Goal: Transaction & Acquisition: Purchase product/service

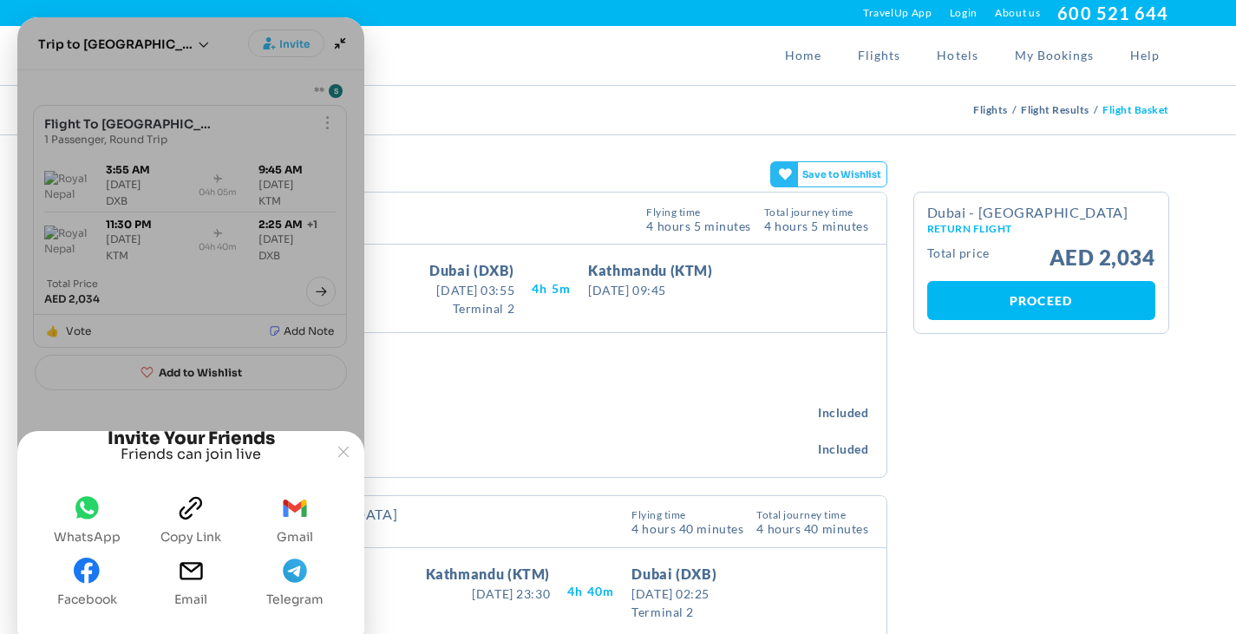
click at [837, 171] on span "Save to Wishlist" at bounding box center [842, 174] width 88 height 24
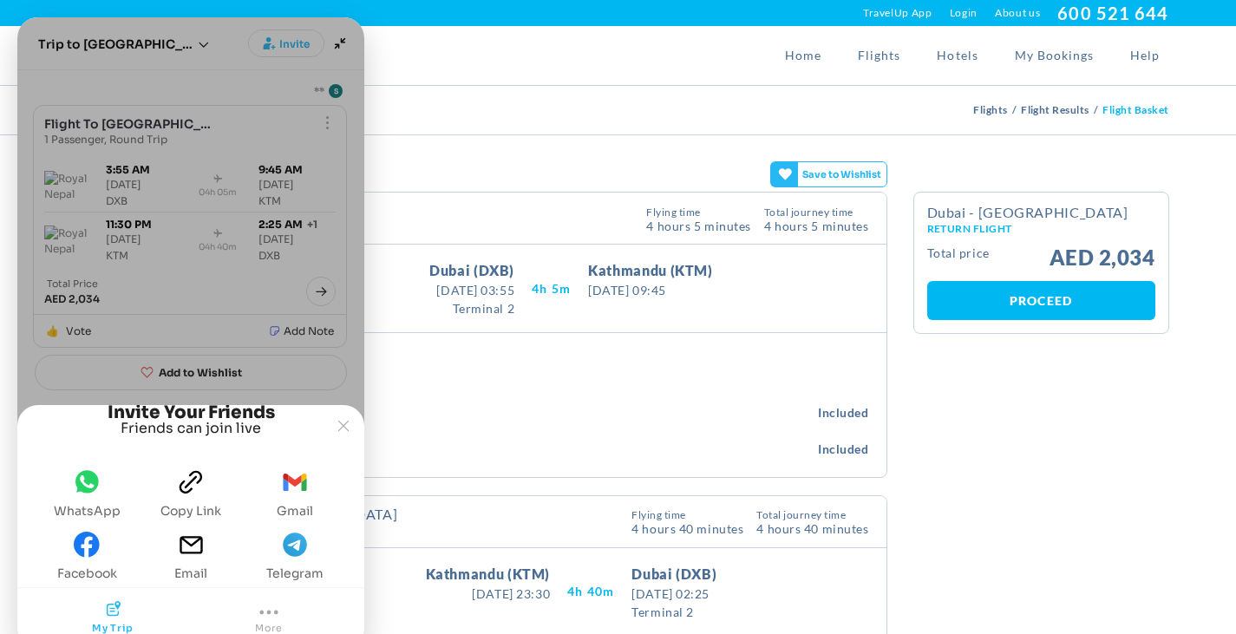
click at [101, 491] on button "whatsapp WhatsApp" at bounding box center [87, 493] width 81 height 62
click at [590, 363] on p "The total baggage included in the price" at bounding box center [477, 373] width 783 height 20
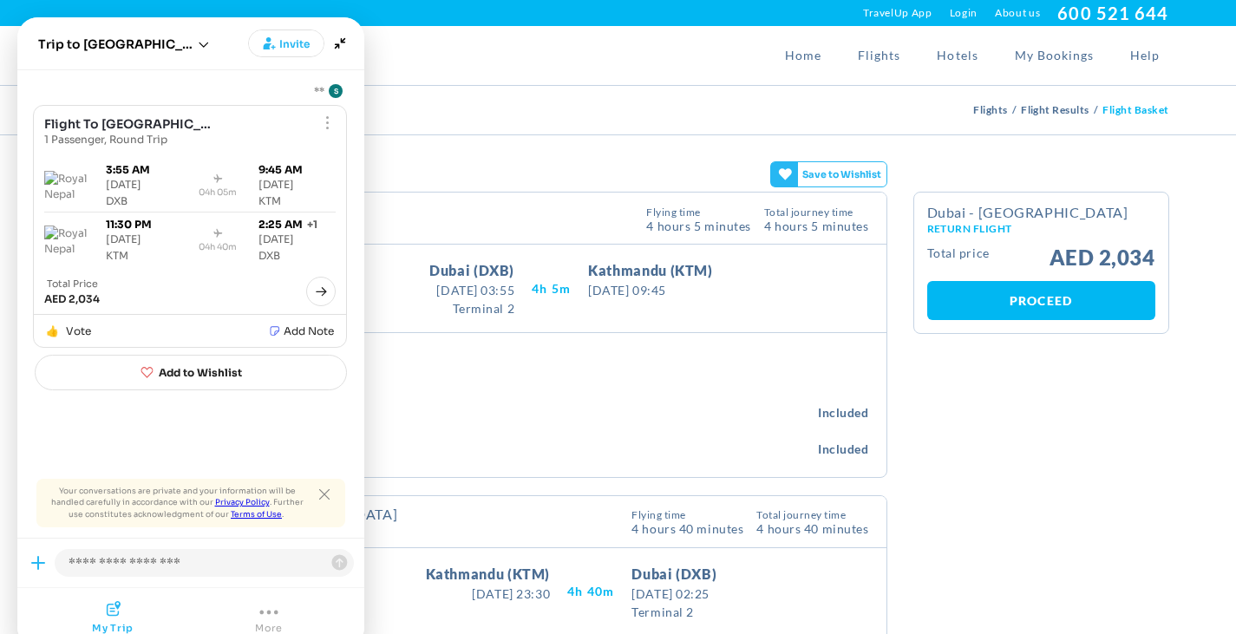
click at [544, 474] on div "Included baggage The total baggage included in the price 1 personal item Fits b…" at bounding box center [478, 404] width 818 height 143
drag, startPoint x: 529, startPoint y: 451, endPoint x: 417, endPoint y: 337, distance: 160.1
click at [524, 446] on p "Max weight 30 kg" at bounding box center [462, 452] width 714 height 13
click at [507, 455] on p "Max weight 30 kg" at bounding box center [462, 452] width 714 height 13
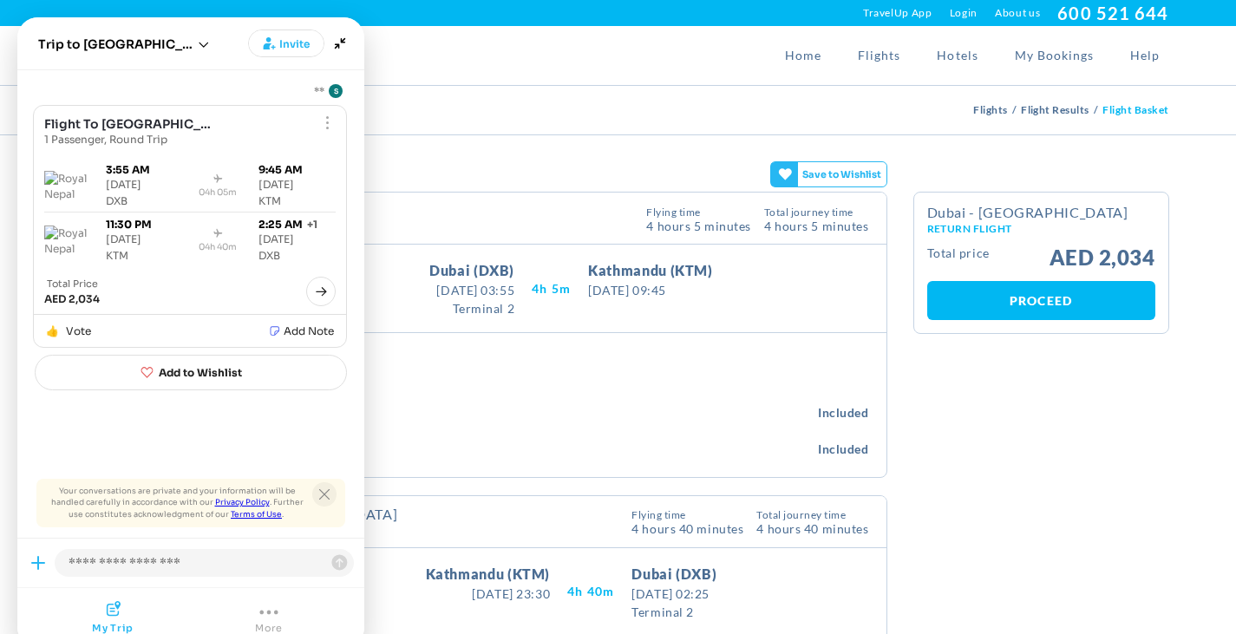
click at [318, 494] on button "Close tooltip" at bounding box center [324, 494] width 24 height 24
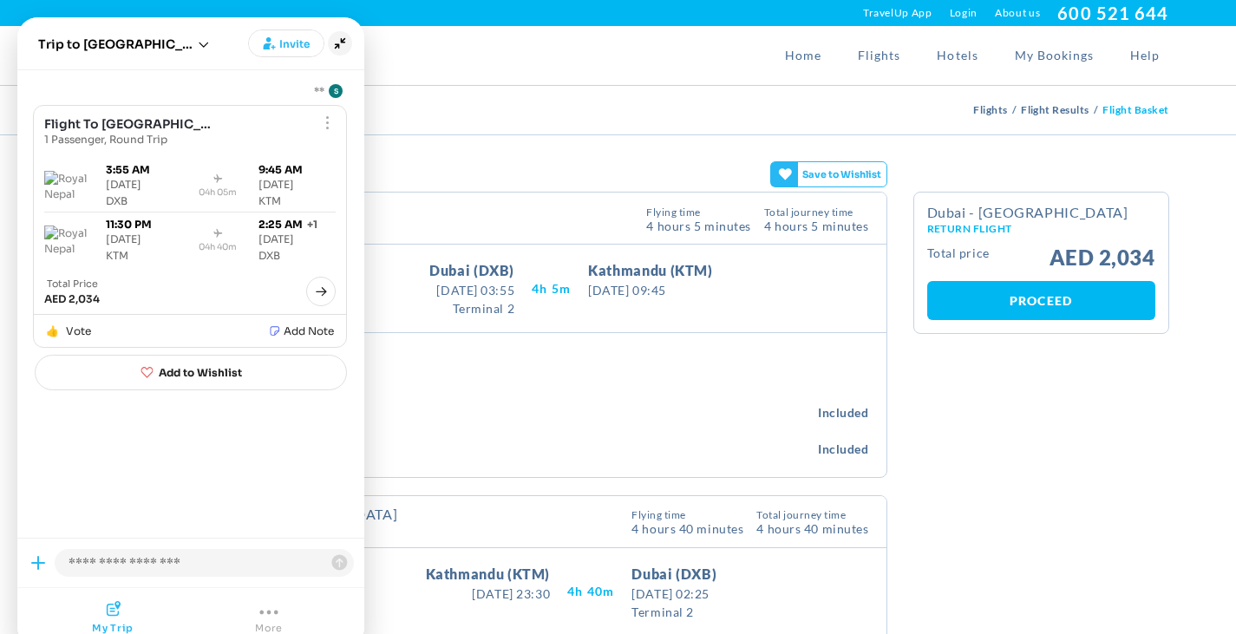
click at [343, 43] on icon "Minimize" at bounding box center [340, 43] width 24 height 24
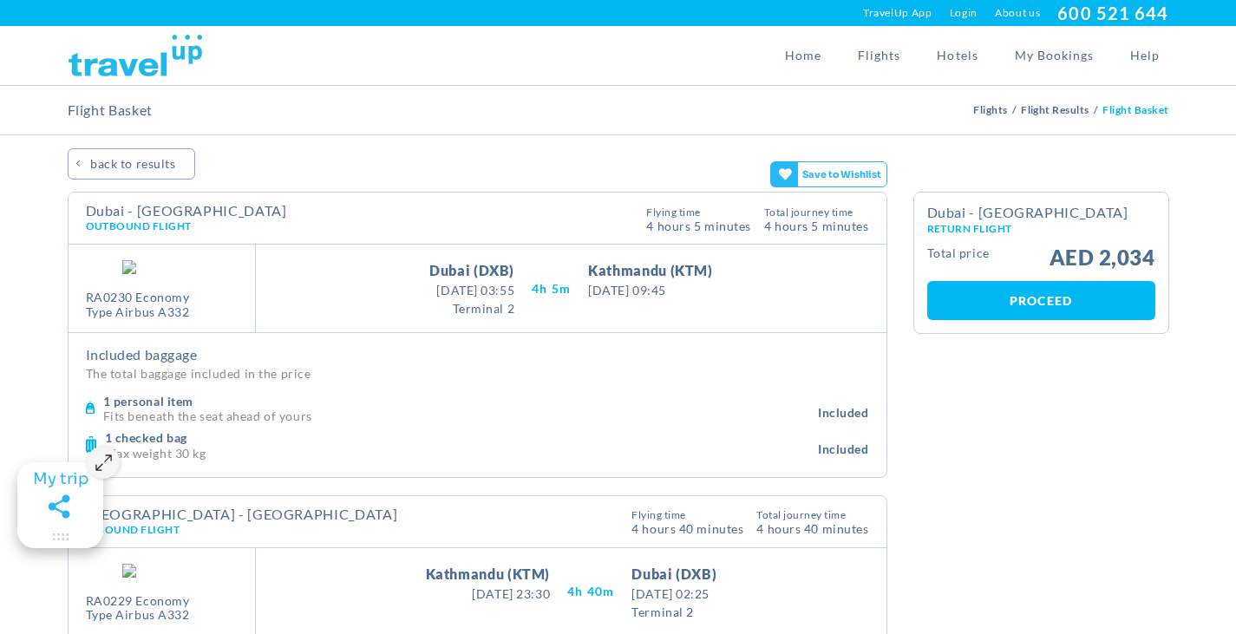
click at [1035, 300] on link "Proceed" at bounding box center [1041, 300] width 228 height 39
